Goal: Navigation & Orientation: Find specific page/section

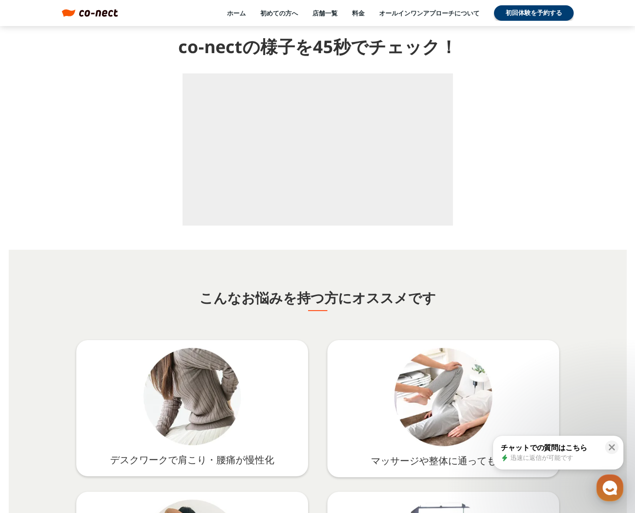
scroll to position [1164, 0]
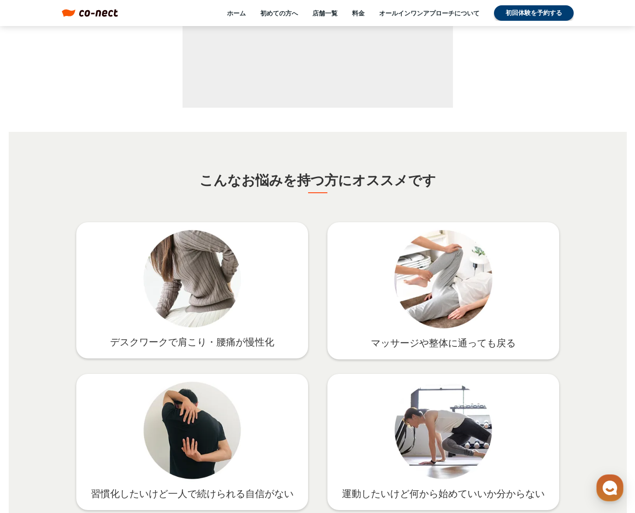
scroll to position [1463, 0]
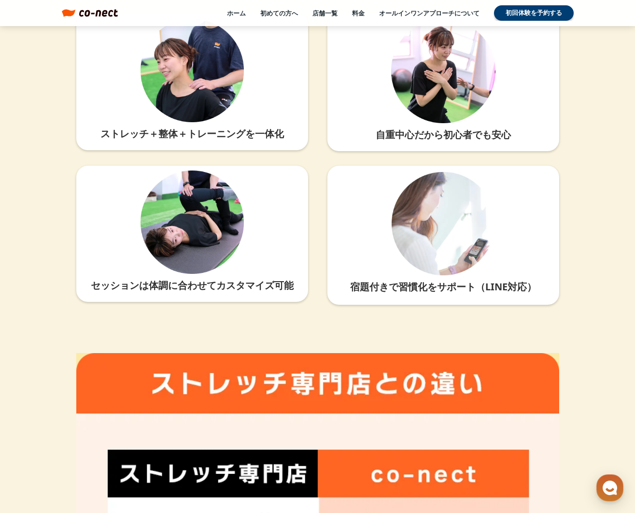
scroll to position [2294, 0]
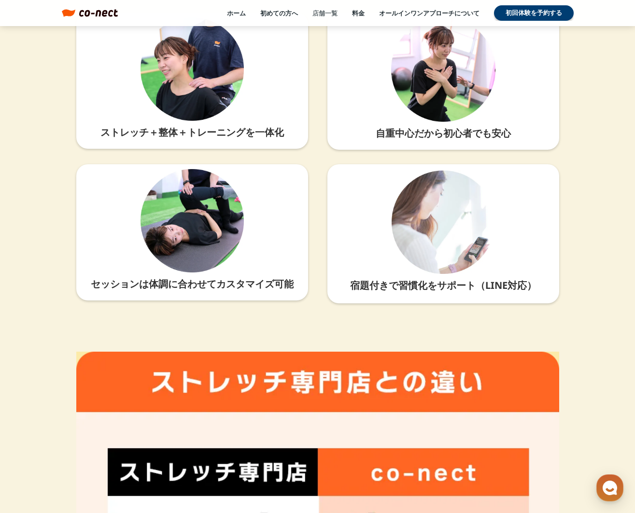
click at [312, 15] on link "店舗一覧" at bounding box center [324, 13] width 25 height 9
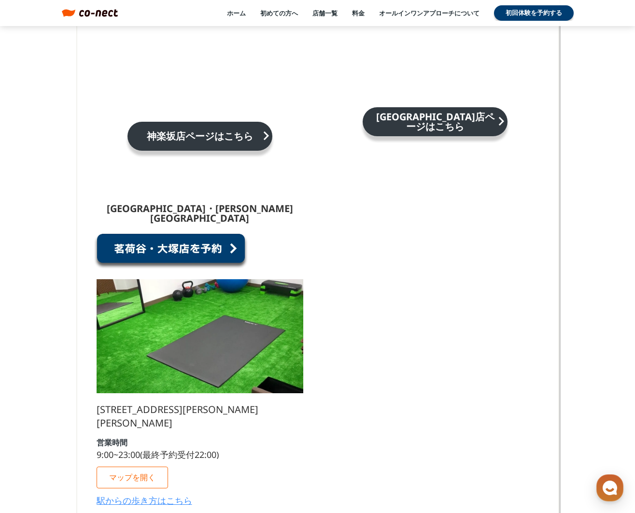
scroll to position [5514, 0]
